Goal: Entertainment & Leisure: Consume media (video, audio)

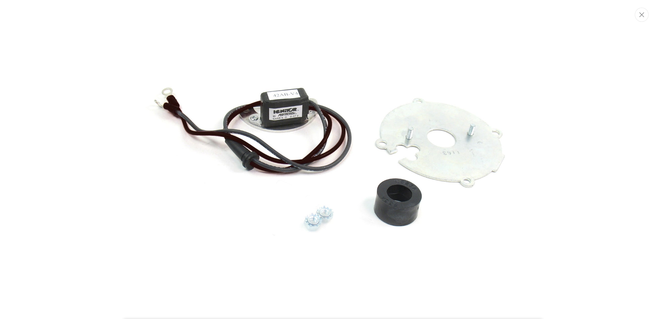
scroll to position [0, 141]
click at [358, 26] on img "Media gallery" at bounding box center [333, 159] width 375 height 375
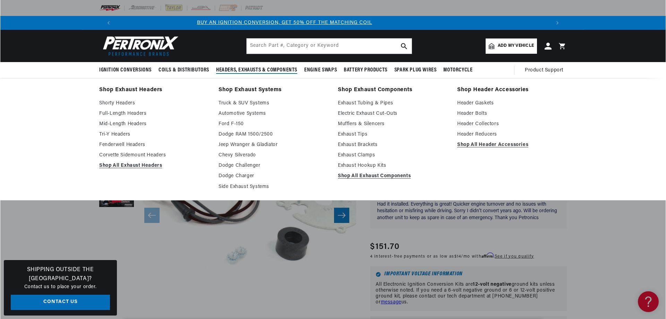
scroll to position [0, 0]
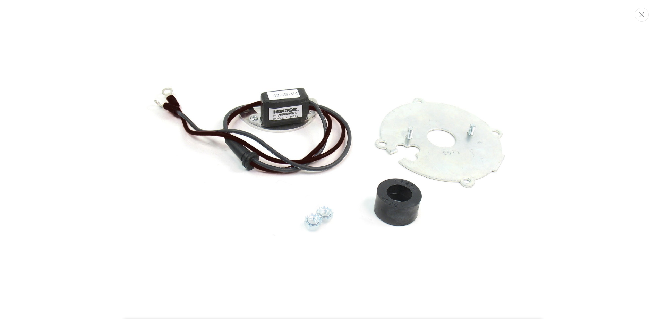
scroll to position [0, 433]
click at [645, 13] on button "Close" at bounding box center [642, 15] width 14 height 14
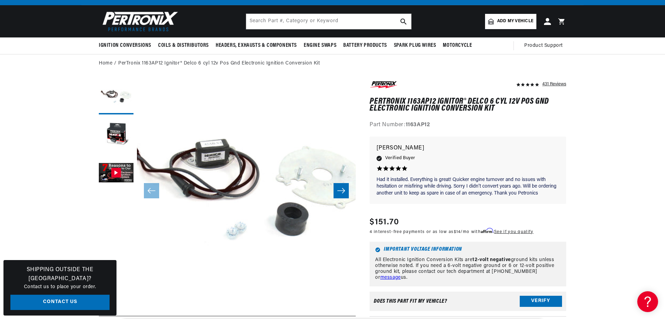
scroll to position [0, 866]
click at [114, 173] on button "Gallery Viewer" at bounding box center [116, 173] width 35 height 35
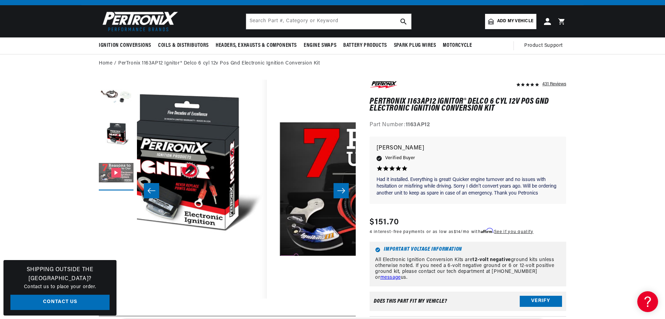
scroll to position [0, 438]
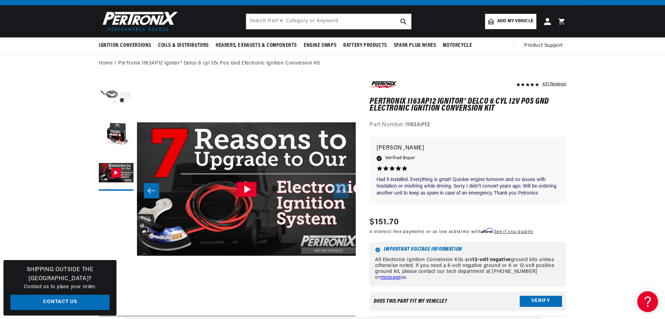
click at [245, 189] on icon "Gallery Viewer" at bounding box center [247, 190] width 7 height 8
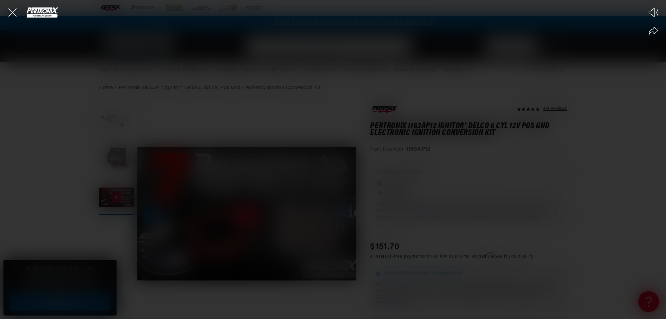
scroll to position [0, 433]
click at [282, 174] on div "Play Mute Share" at bounding box center [333, 159] width 666 height 319
drag, startPoint x: 12, startPoint y: 13, endPoint x: 15, endPoint y: 12, distance: 3.5
click at [12, 13] on icon "Close the video player" at bounding box center [12, 12] width 8 height 8
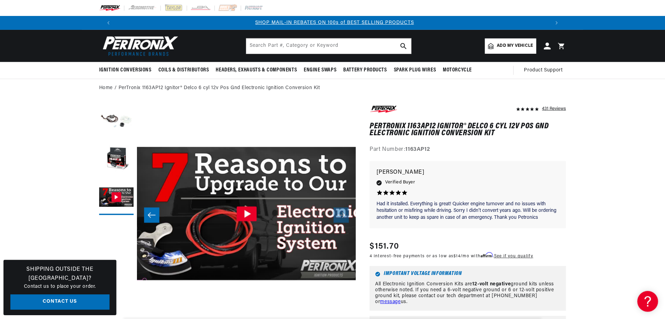
scroll to position [25, 0]
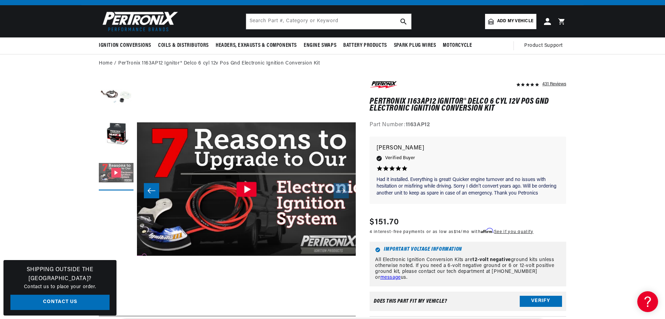
click at [116, 173] on button "Gallery Viewer" at bounding box center [116, 173] width 35 height 35
click at [242, 190] on icon "Gallery Viewer" at bounding box center [247, 189] width 20 height 15
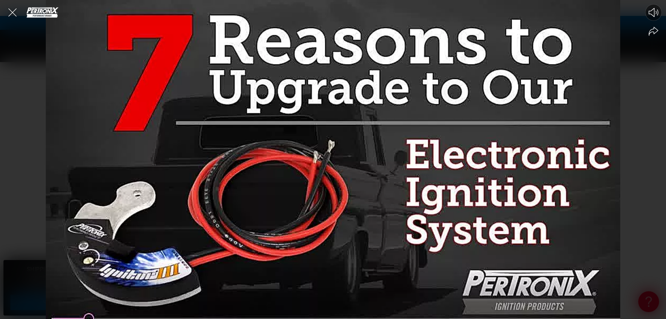
scroll to position [0, 0]
click at [653, 15] on icon "Mute video" at bounding box center [654, 12] width 10 height 9
click at [653, 15] on icon "Unmute video" at bounding box center [653, 12] width 10 height 10
click at [361, 120] on div at bounding box center [333, 159] width 666 height 319
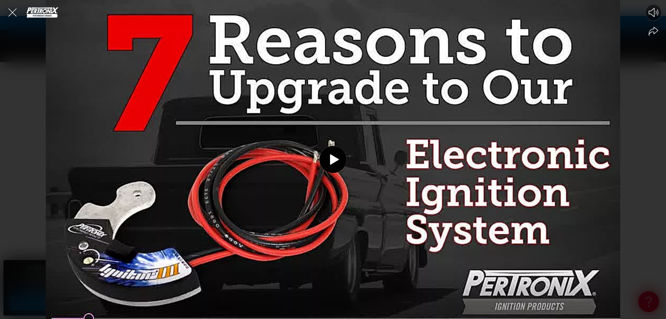
click at [11, 16] on icon "Close the video player" at bounding box center [12, 12] width 15 height 15
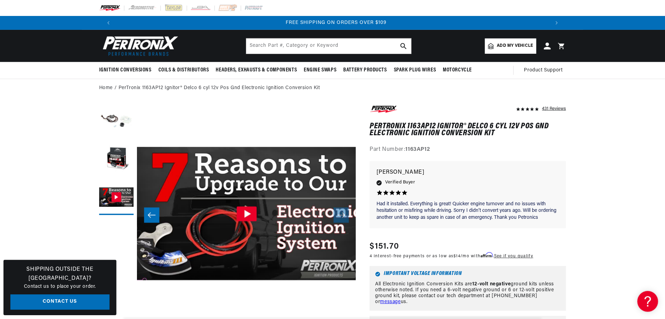
scroll to position [25, 0]
